Goal: Task Accomplishment & Management: Manage account settings

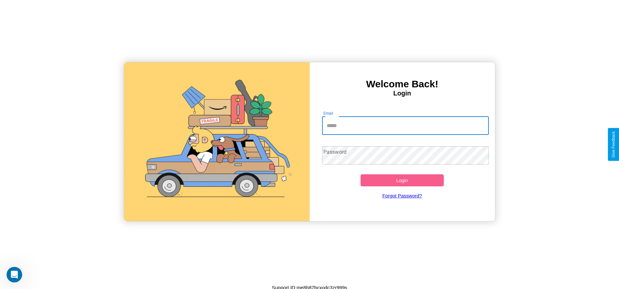
click at [405, 126] on input "Email" at bounding box center [405, 126] width 167 height 18
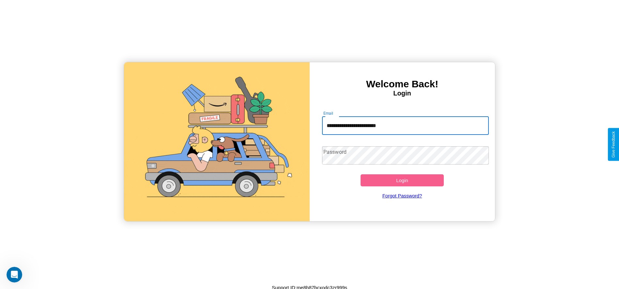
type input "**********"
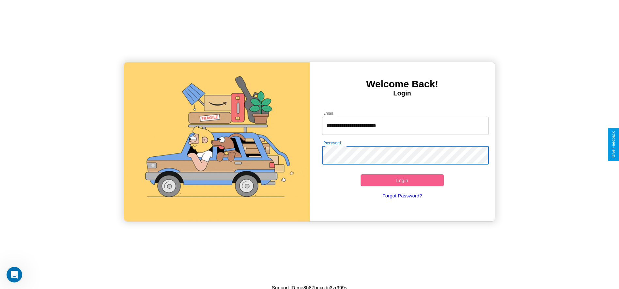
click at [402, 180] on button "Login" at bounding box center [403, 181] width 84 height 12
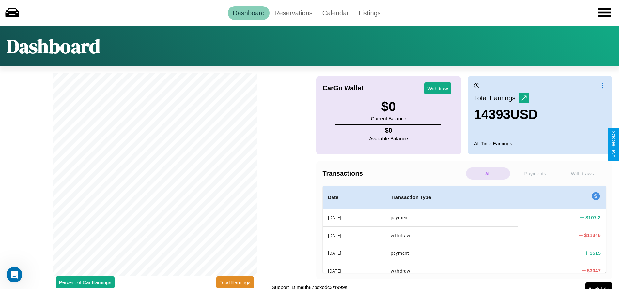
click at [535, 174] on p "Payments" at bounding box center [535, 174] width 44 height 12
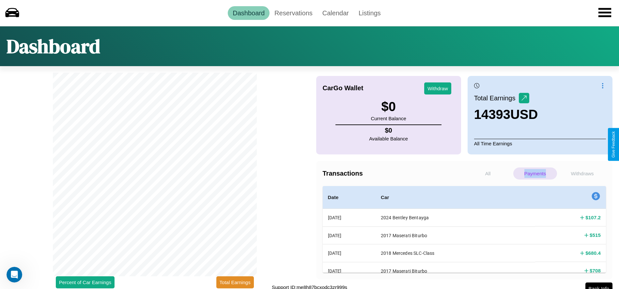
click at [535, 174] on p "Payments" at bounding box center [535, 174] width 44 height 12
click at [488, 174] on p "All" at bounding box center [488, 174] width 44 height 12
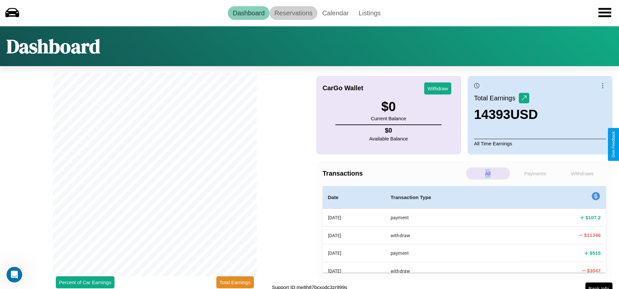
click at [293, 13] on link "Reservations" at bounding box center [294, 13] width 48 height 14
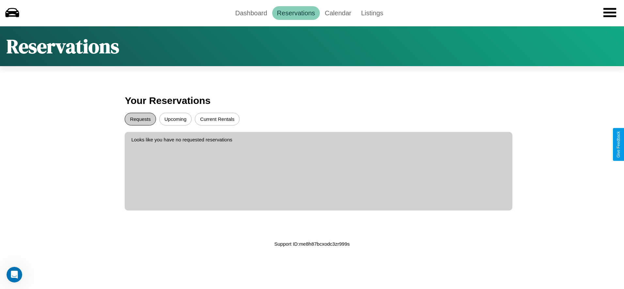
click at [140, 119] on button "Requests" at bounding box center [140, 119] width 31 height 13
click at [217, 119] on button "Current Rentals" at bounding box center [217, 119] width 45 height 13
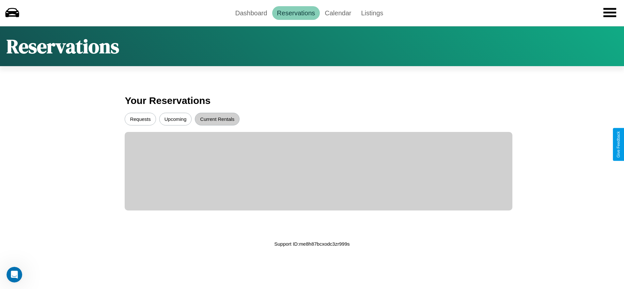
click at [175, 119] on button "Upcoming" at bounding box center [175, 119] width 33 height 13
